Goal: Information Seeking & Learning: Learn about a topic

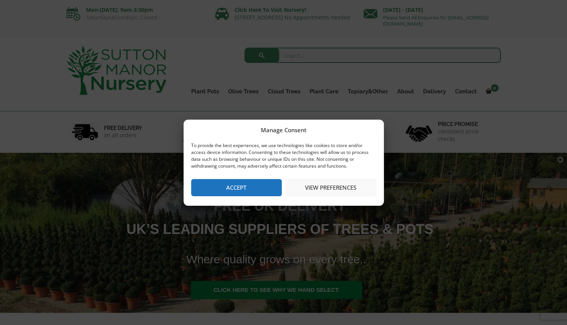
click at [251, 188] on button "Accept" at bounding box center [236, 187] width 91 height 17
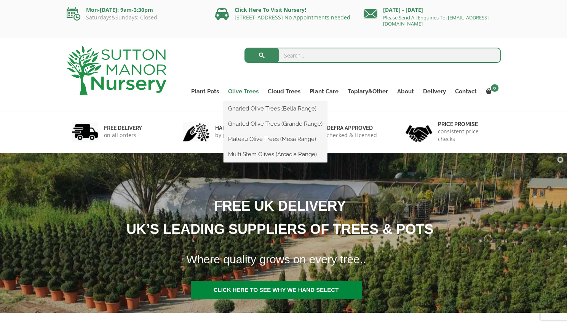
click at [244, 92] on link "Olive Trees" at bounding box center [243, 91] width 40 height 11
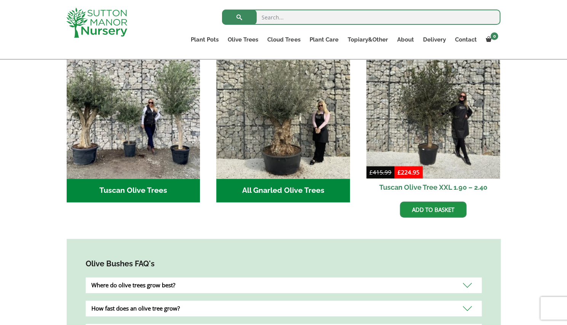
scroll to position [314, 0]
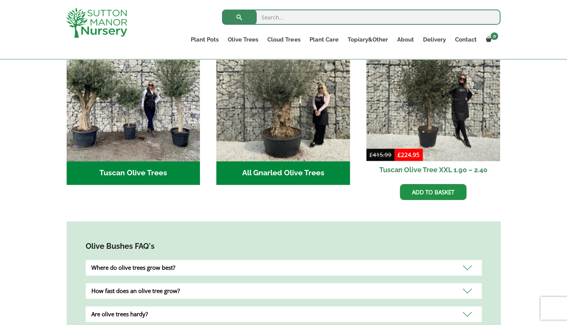
click at [154, 162] on h2 "Tuscan Olive Trees (2)" at bounding box center [134, 173] width 134 height 24
click at [264, 260] on div "Where do olive trees grow best?" at bounding box center [284, 267] width 396 height 16
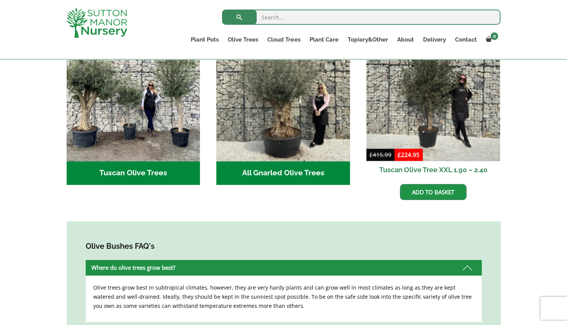
click at [149, 161] on h2 "Tuscan Olive Trees (2)" at bounding box center [134, 173] width 134 height 24
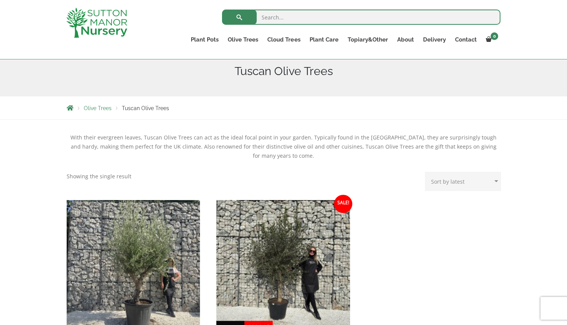
scroll to position [87, 0]
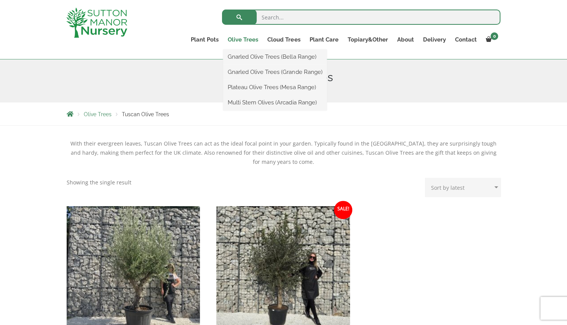
click at [246, 39] on link "Olive Trees" at bounding box center [243, 39] width 40 height 11
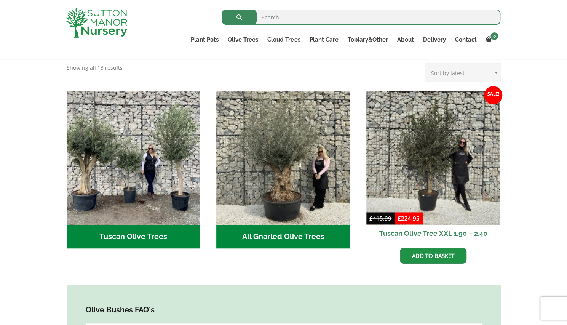
scroll to position [299, 0]
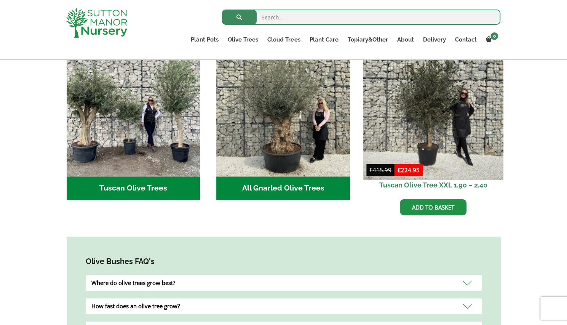
click at [431, 118] on img at bounding box center [433, 110] width 140 height 140
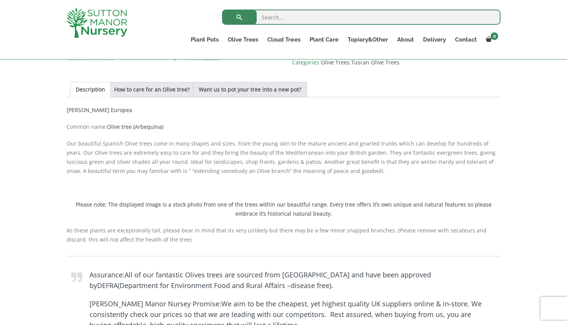
scroll to position [492, 0]
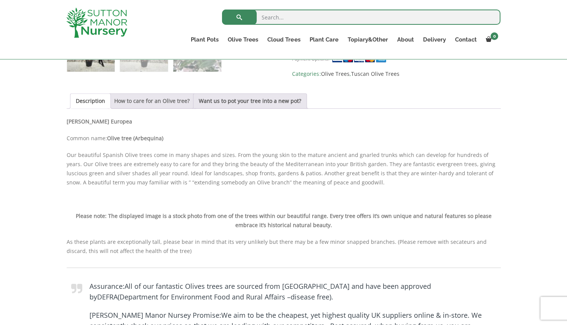
click at [164, 97] on link "How to care for an Olive tree?" at bounding box center [151, 101] width 75 height 14
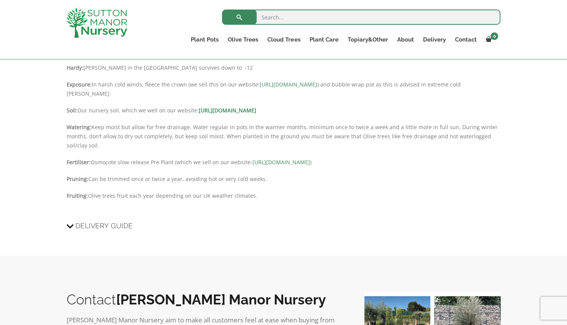
scroll to position [569, 0]
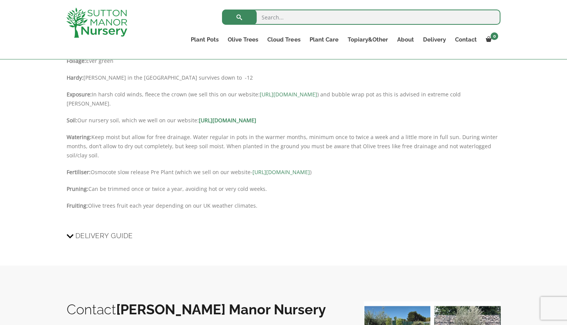
click at [119, 234] on span "Delivery Guide" at bounding box center [103, 235] width 57 height 14
click at [0, 0] on input "Delivery Guide" at bounding box center [0, 0] width 0 height 0
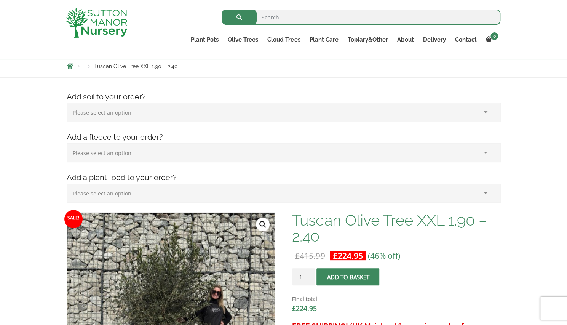
scroll to position [17, 0]
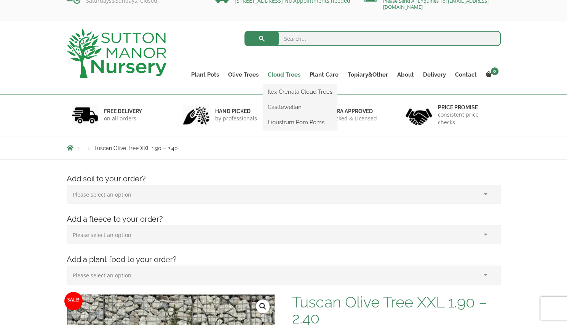
click at [288, 73] on link "Cloud Trees" at bounding box center [284, 74] width 42 height 11
click at [291, 107] on link "Castlewellan" at bounding box center [300, 106] width 74 height 11
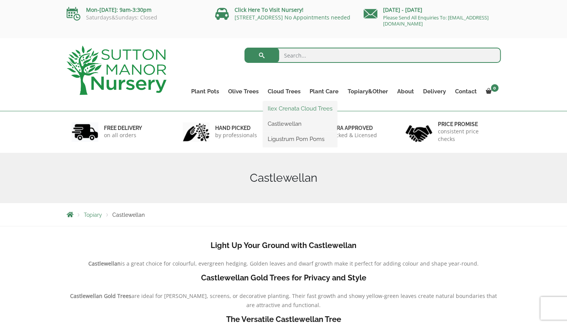
click at [287, 106] on link "Ilex Crenata Cloud Trees" at bounding box center [300, 108] width 74 height 11
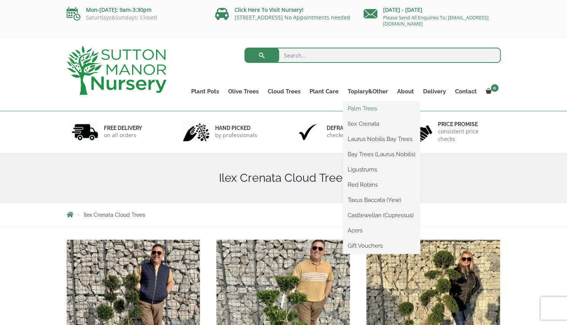
click at [363, 108] on link "Palm Trees" at bounding box center [381, 108] width 77 height 11
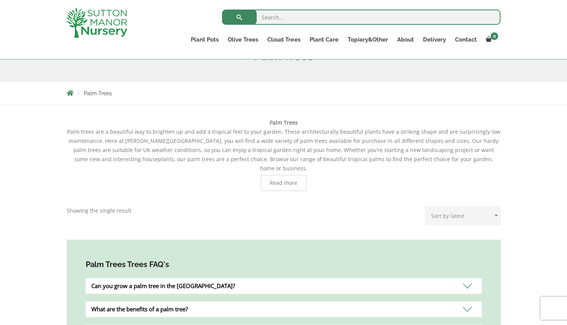
scroll to position [201, 0]
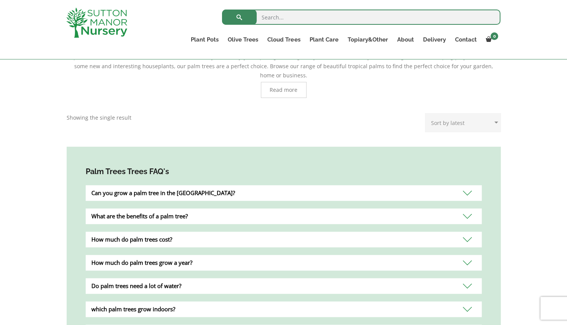
click at [467, 231] on div "How much do palm trees cost?" at bounding box center [284, 239] width 396 height 16
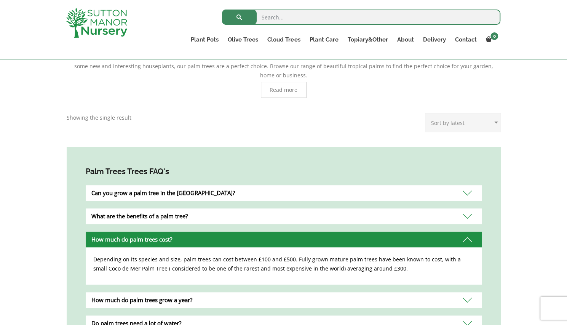
click at [467, 231] on div "How much do palm trees cost?" at bounding box center [284, 239] width 396 height 16
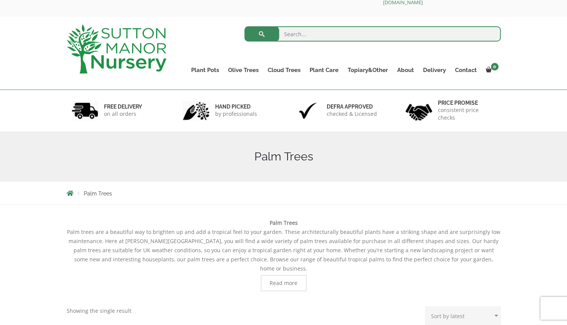
scroll to position [19, 0]
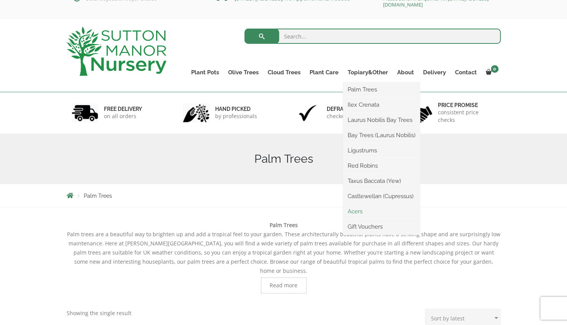
click at [358, 209] on link "Acers" at bounding box center [381, 210] width 77 height 11
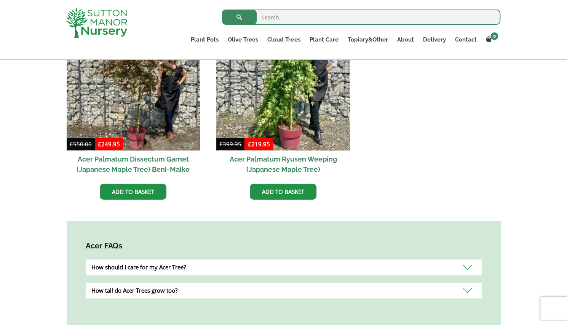
scroll to position [273, 0]
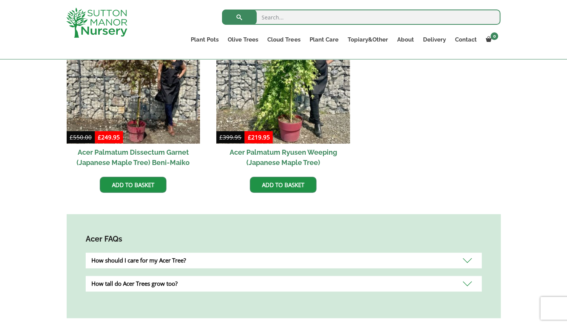
click at [468, 283] on div "How tall do Acer Trees grow too?" at bounding box center [284, 283] width 396 height 16
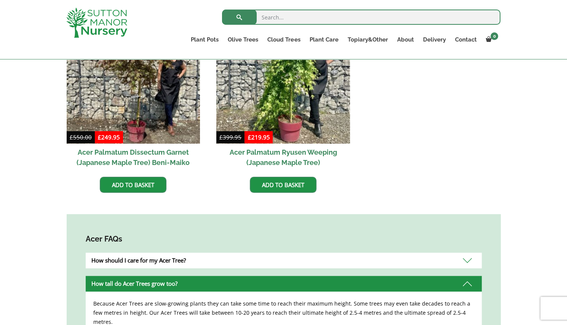
click at [468, 283] on div "How tall do Acer Trees grow too?" at bounding box center [284, 283] width 396 height 16
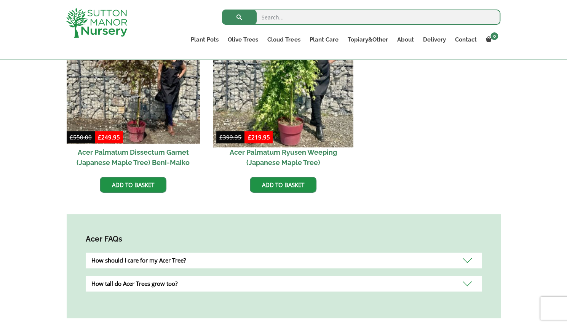
click at [275, 89] on img at bounding box center [283, 77] width 140 height 140
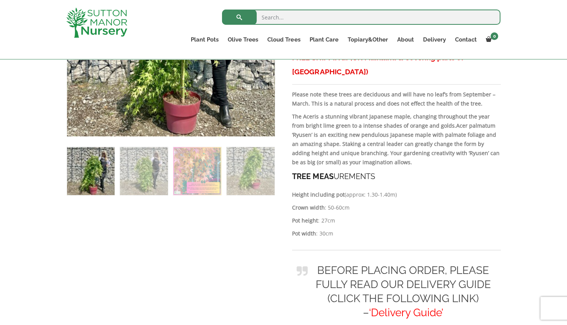
scroll to position [377, 0]
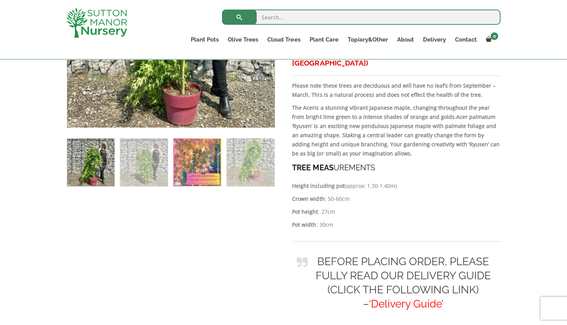
click at [206, 171] on img at bounding box center [197, 162] width 48 height 48
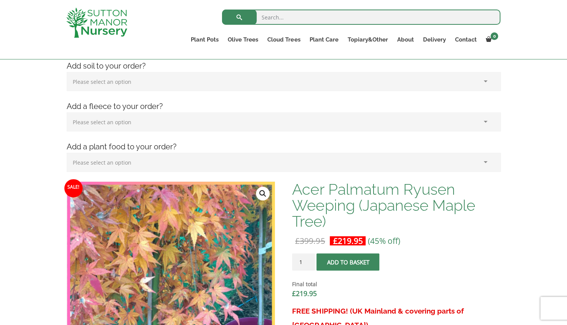
scroll to position [92, 0]
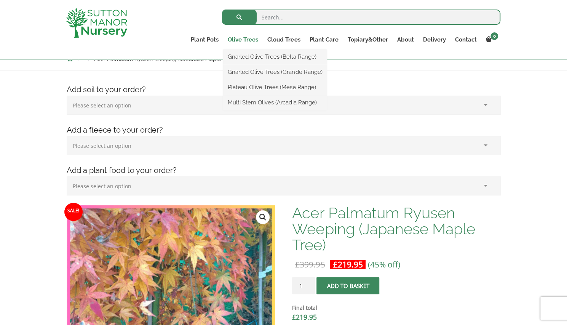
click at [239, 39] on link "Olive Trees" at bounding box center [243, 39] width 40 height 11
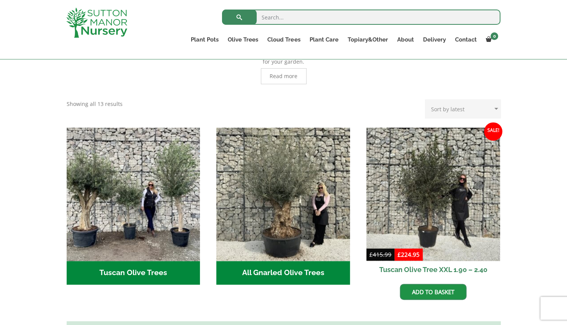
scroll to position [224, 0]
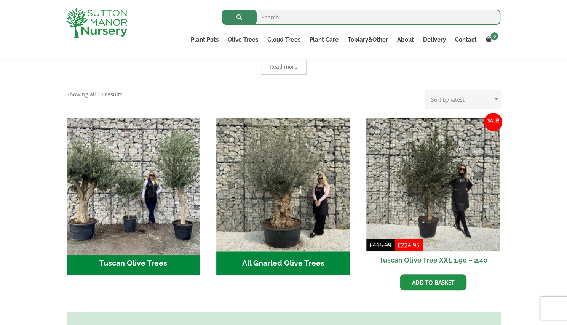
click at [154, 219] on img "Visit product category Tuscan Olive Trees" at bounding box center [133, 185] width 140 height 140
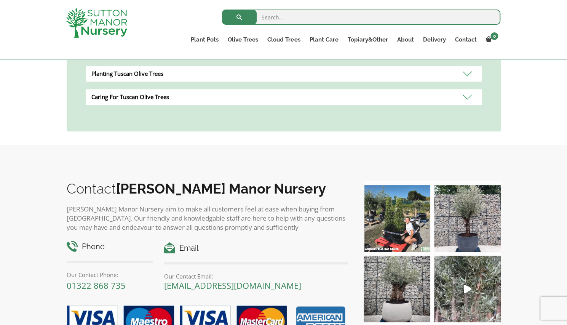
scroll to position [467, 0]
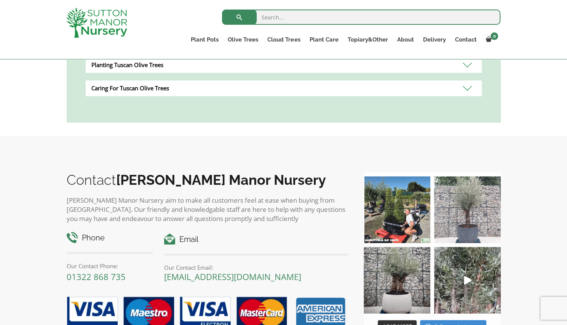
click at [467, 208] on img at bounding box center [467, 209] width 67 height 67
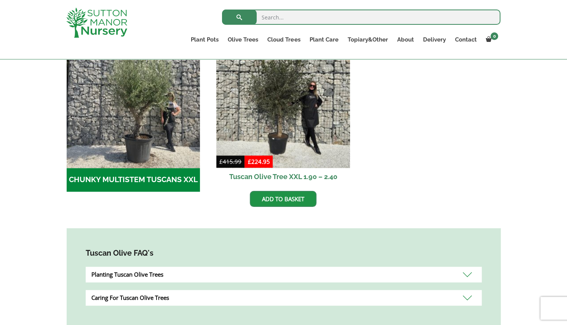
scroll to position [0, 0]
